Goal: Find specific page/section: Find specific page/section

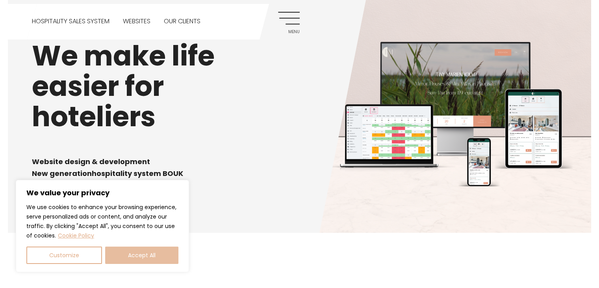
click at [134, 252] on button "Accept All" at bounding box center [141, 254] width 73 height 17
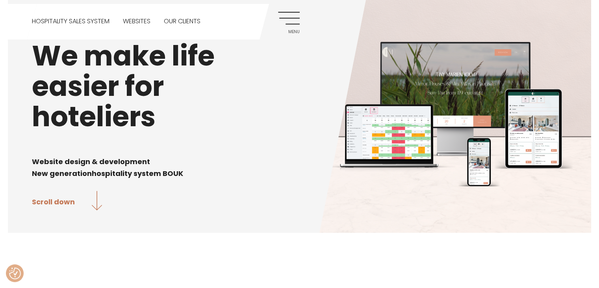
checkbox input "true"
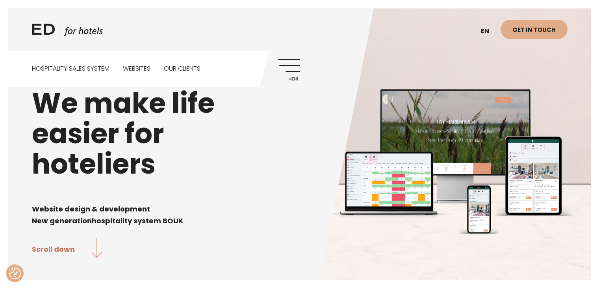
drag, startPoint x: 246, startPoint y: 119, endPoint x: 142, endPoint y: 24, distance: 141.6
click at [142, 24] on div "ED HOTELS en ET Get in touch" at bounding box center [300, 25] width 536 height 51
click at [143, 74] on link "Websites" at bounding box center [137, 68] width 28 height 35
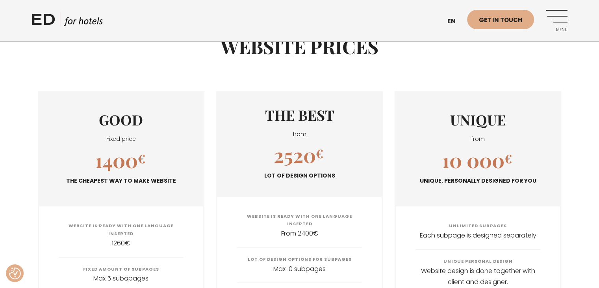
scroll to position [711, 0]
